Goal: Check status: Check status

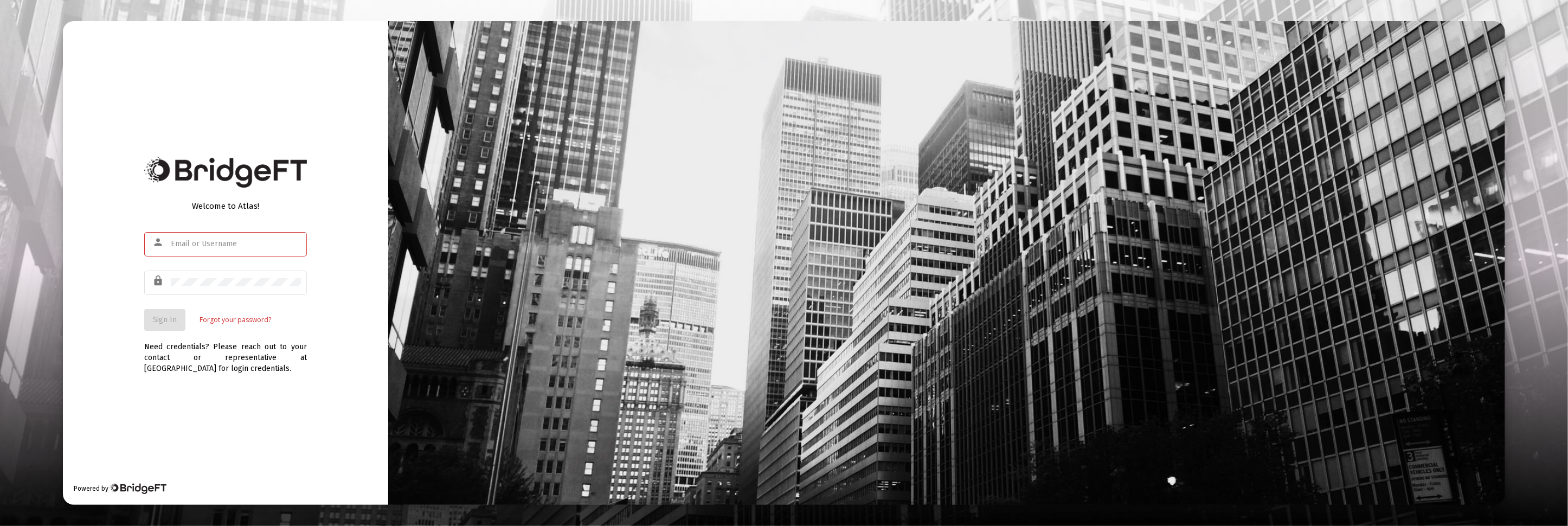
type input "[PERSON_NAME][EMAIL_ADDRESS][DOMAIN_NAME]"
click at [166, 321] on span "Sign In" at bounding box center [164, 320] width 24 height 9
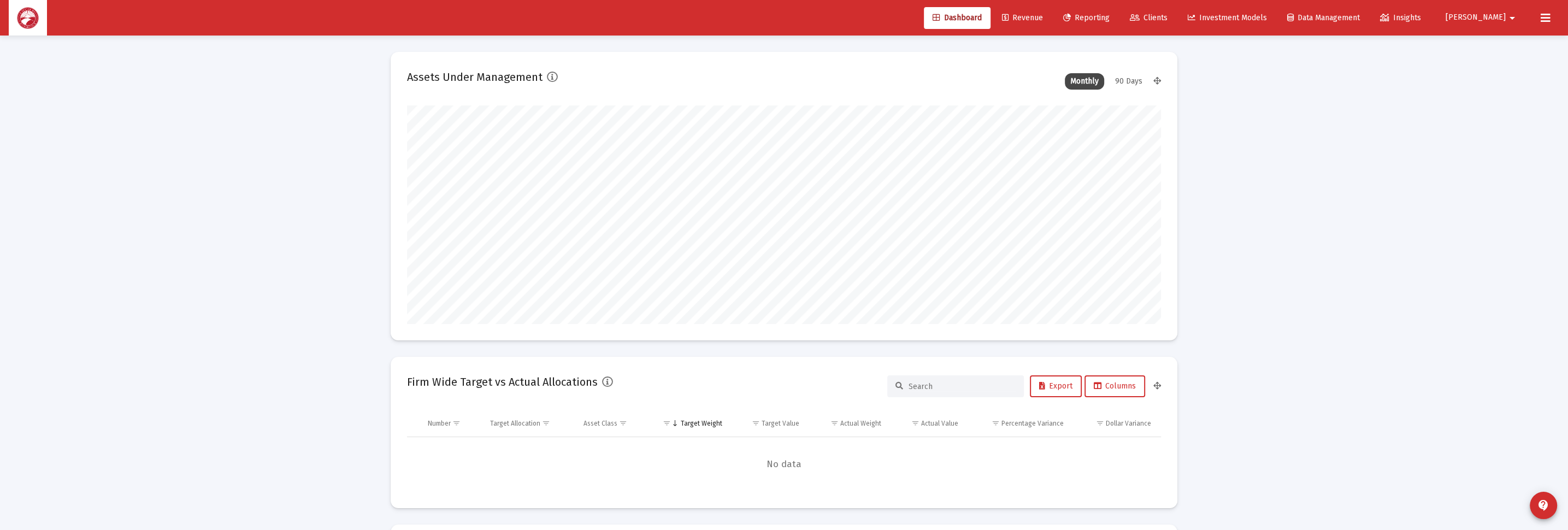
scroll to position [218, 405]
type input "[DATE]"
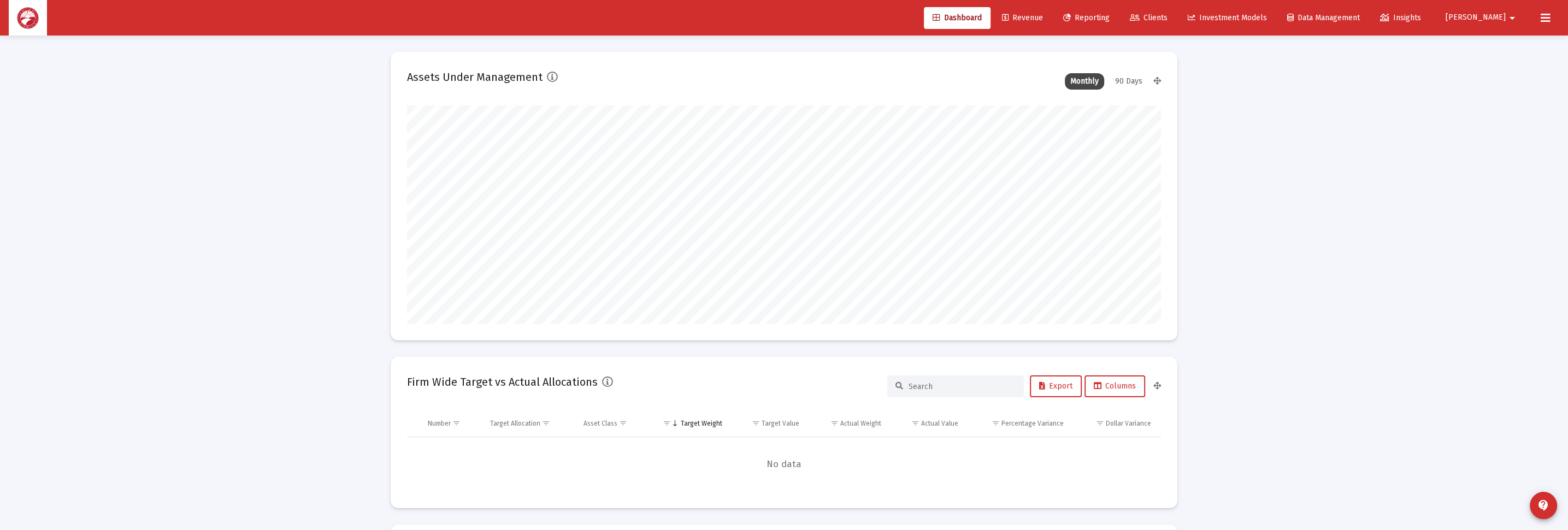
click at [1167, 21] on span "Clients" at bounding box center [1148, 17] width 37 height 9
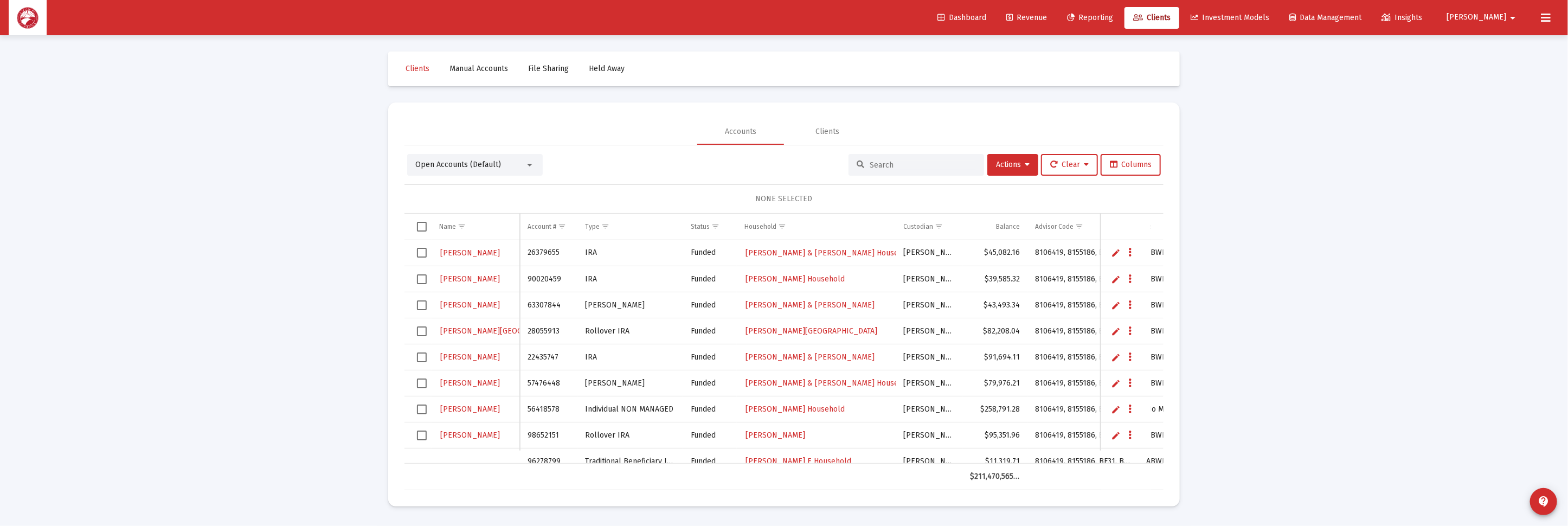
click at [915, 169] on div at bounding box center [916, 165] width 136 height 22
click at [915, 162] on input at bounding box center [923, 165] width 107 height 9
type input "[PERSON_NAME]"
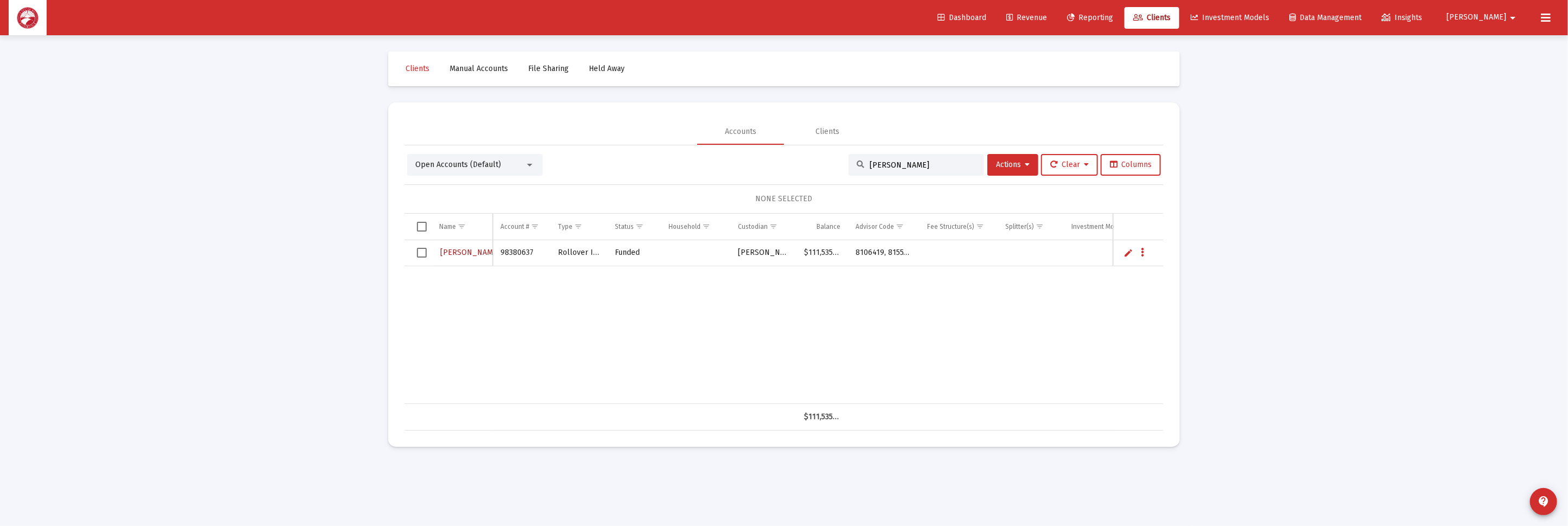
click at [500, 249] on span "[PERSON_NAME]" at bounding box center [530, 253] width 60 height 9
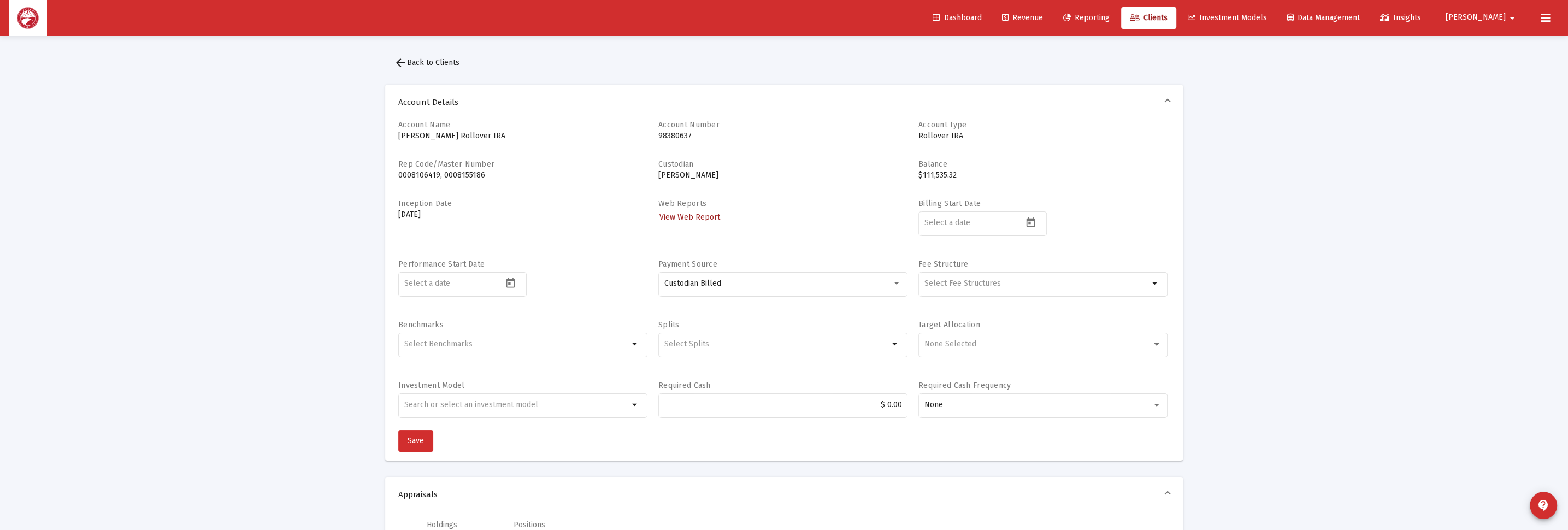
click at [686, 217] on span "View Web Report" at bounding box center [690, 217] width 61 height 9
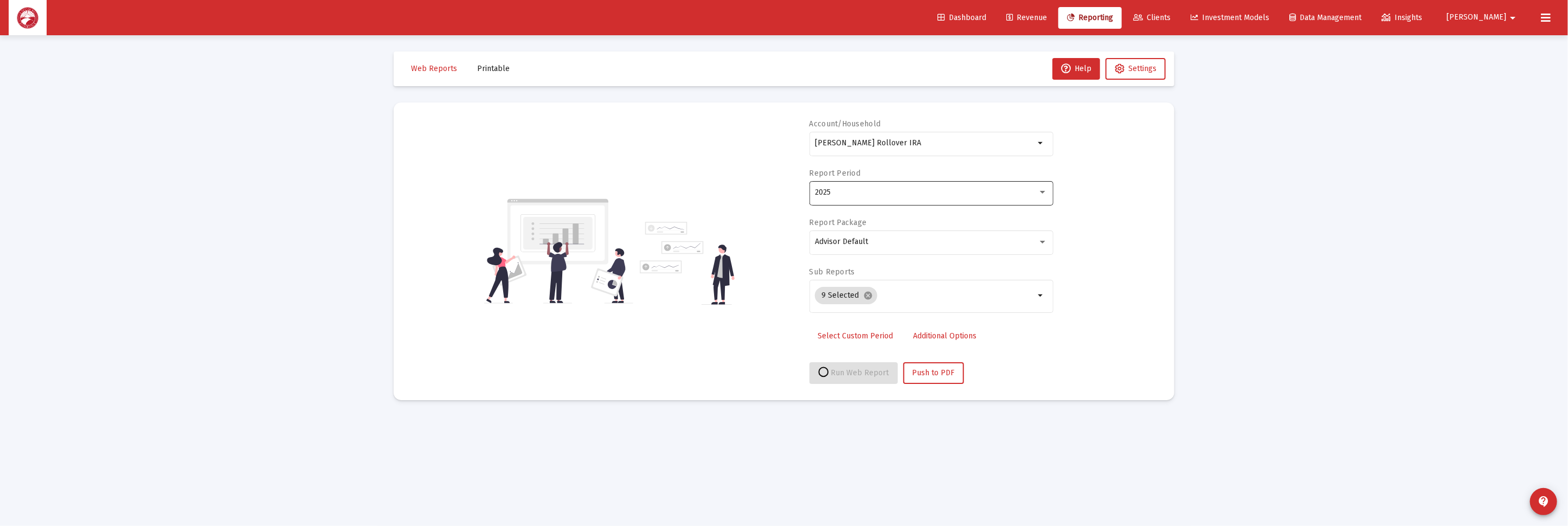
select select "View all"
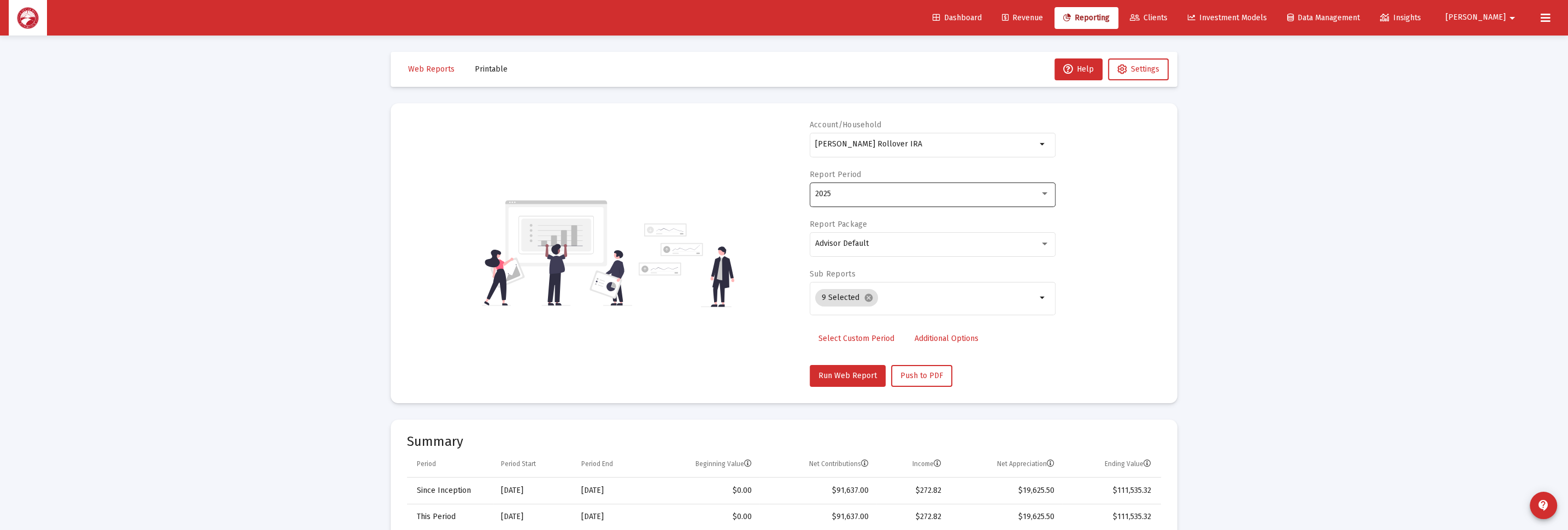
click at [898, 196] on div "2025" at bounding box center [928, 194] width 225 height 9
click at [909, 171] on span "Last 12 Months" at bounding box center [928, 171] width 226 height 23
click at [829, 380] on button "Run Web Report" at bounding box center [848, 376] width 76 height 22
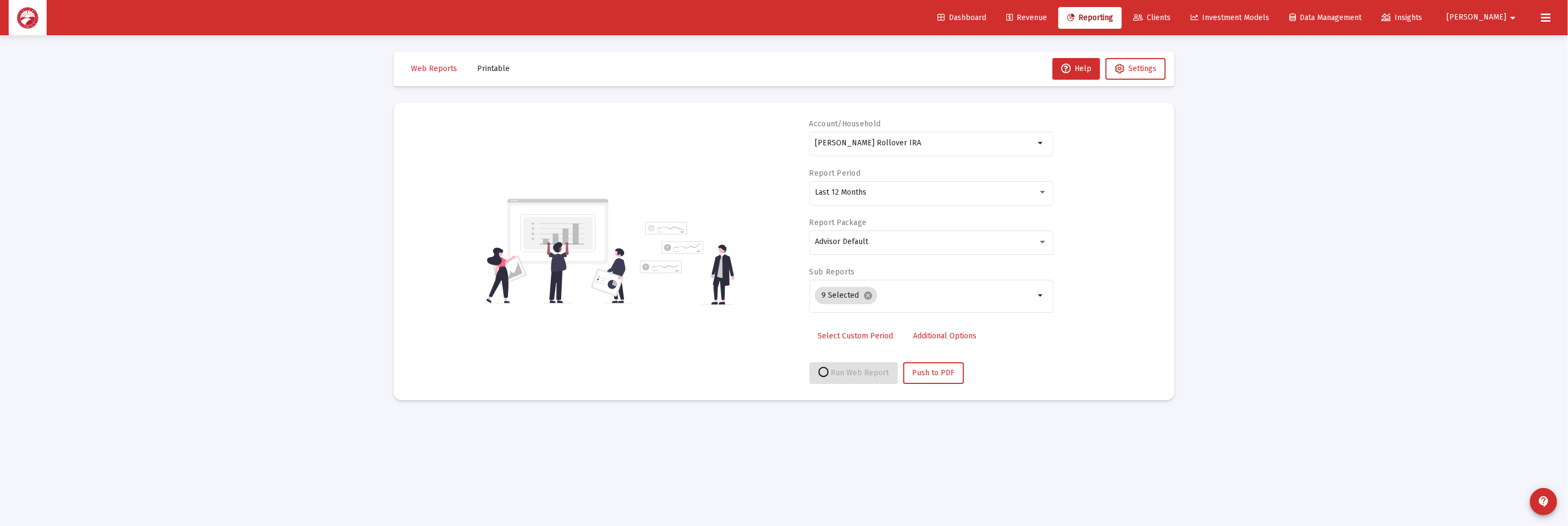
select select "View all"
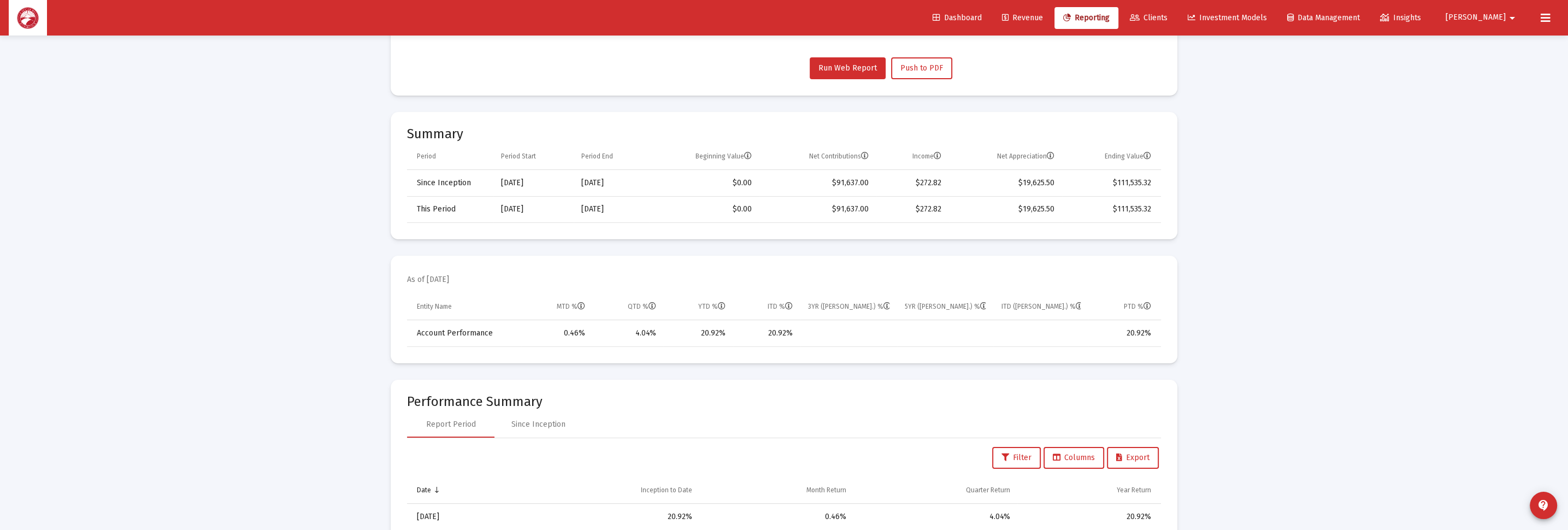
scroll to position [328, 0]
